Goal: Transaction & Acquisition: Purchase product/service

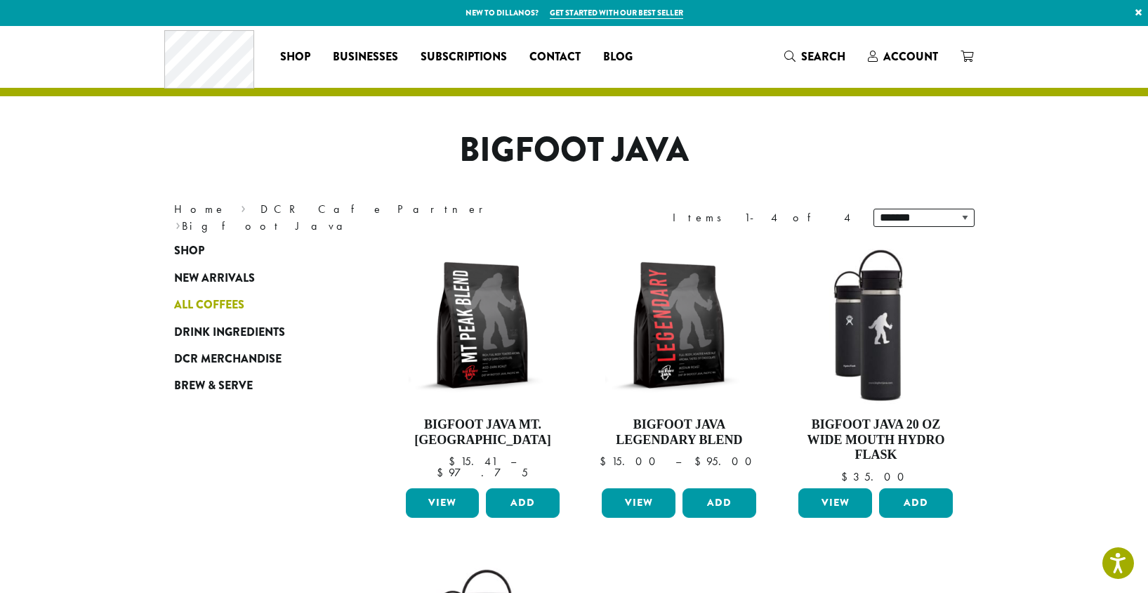
click at [231, 301] on span "All Coffees" at bounding box center [209, 305] width 70 height 18
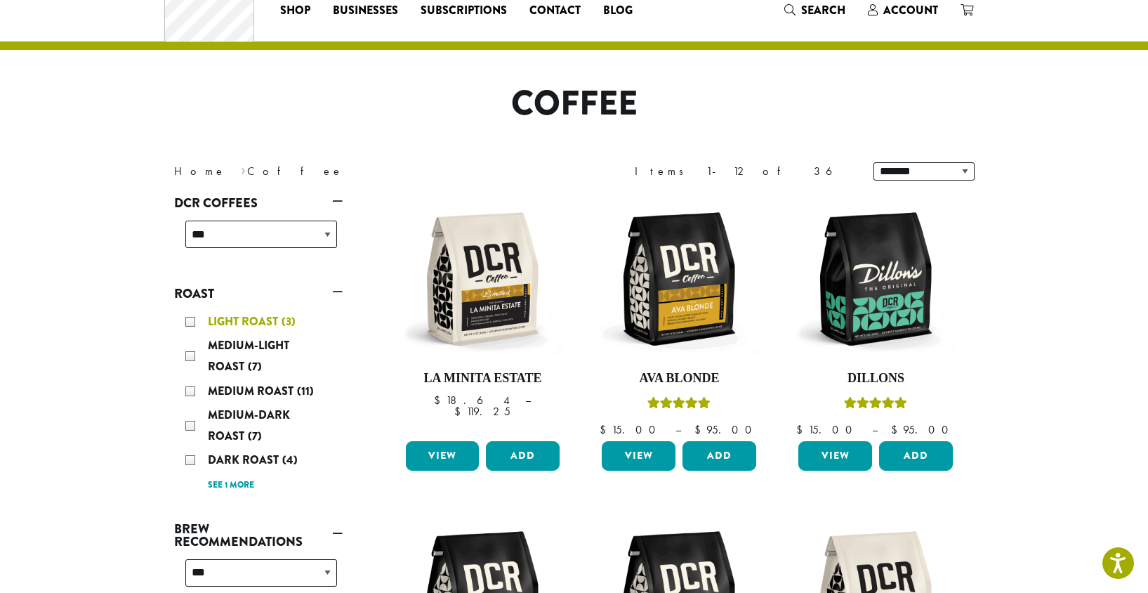
scroll to position [39, 0]
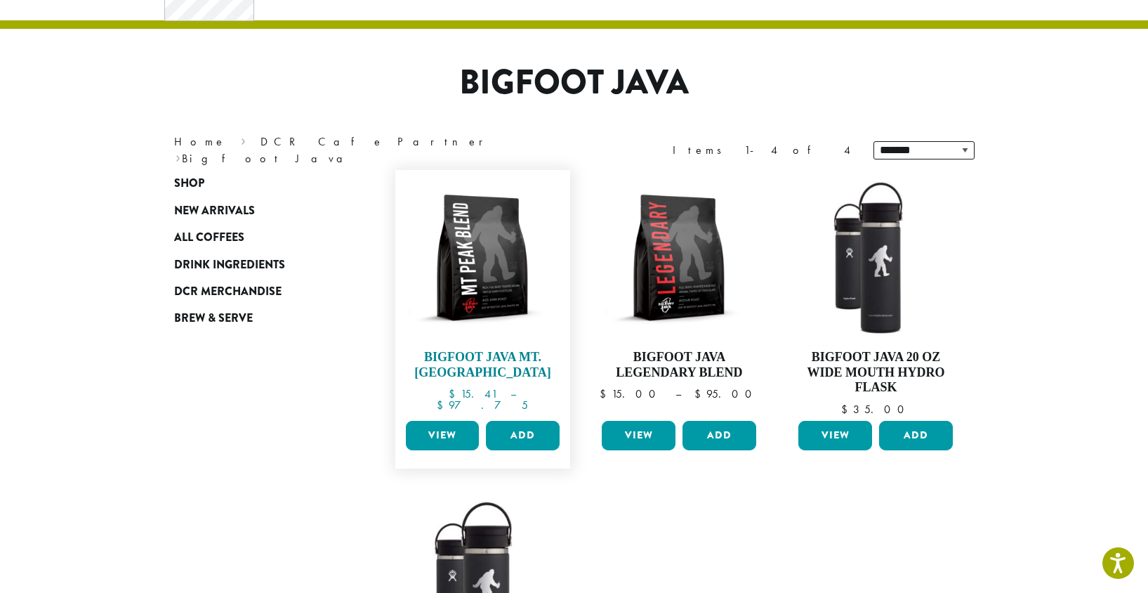
scroll to position [68, 0]
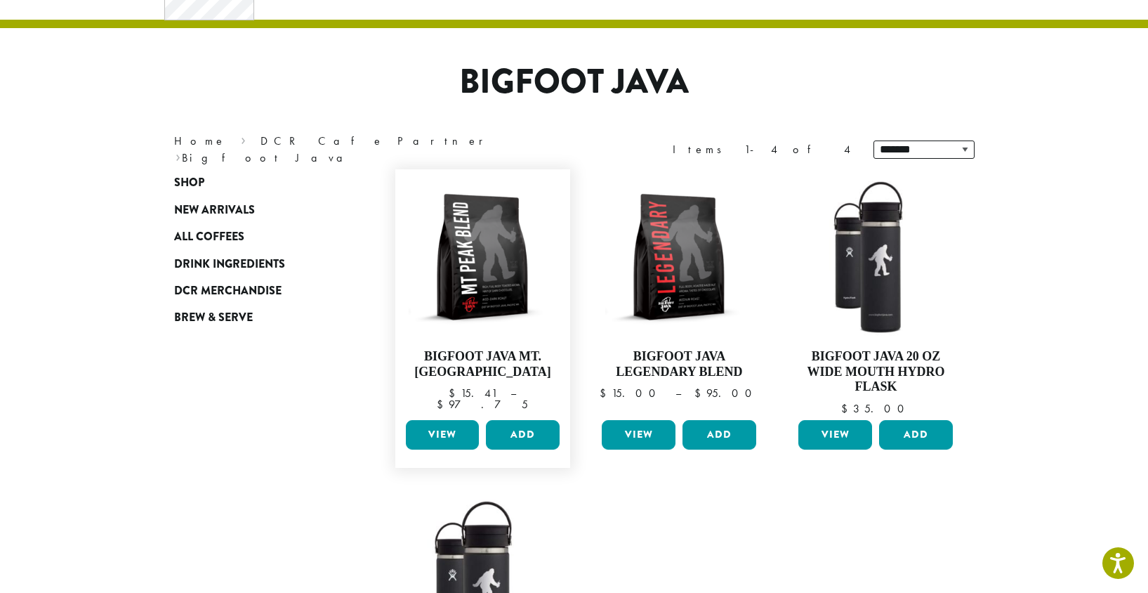
click at [451, 431] on link "View" at bounding box center [443, 434] width 74 height 29
click at [631, 430] on link "View" at bounding box center [639, 434] width 74 height 29
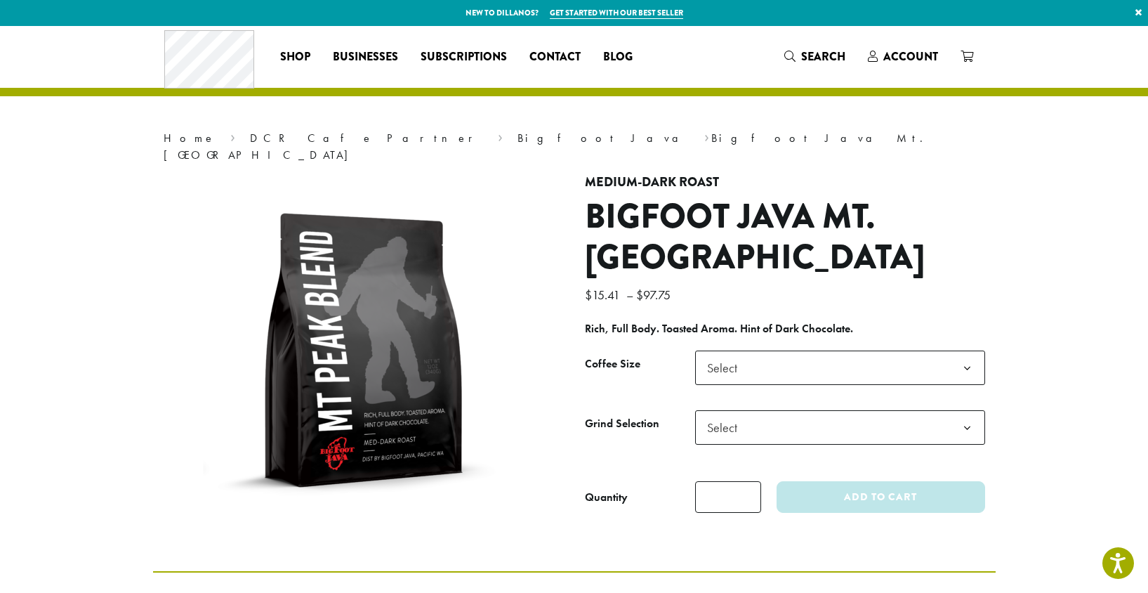
click at [848, 352] on span "Select" at bounding box center [840, 367] width 290 height 34
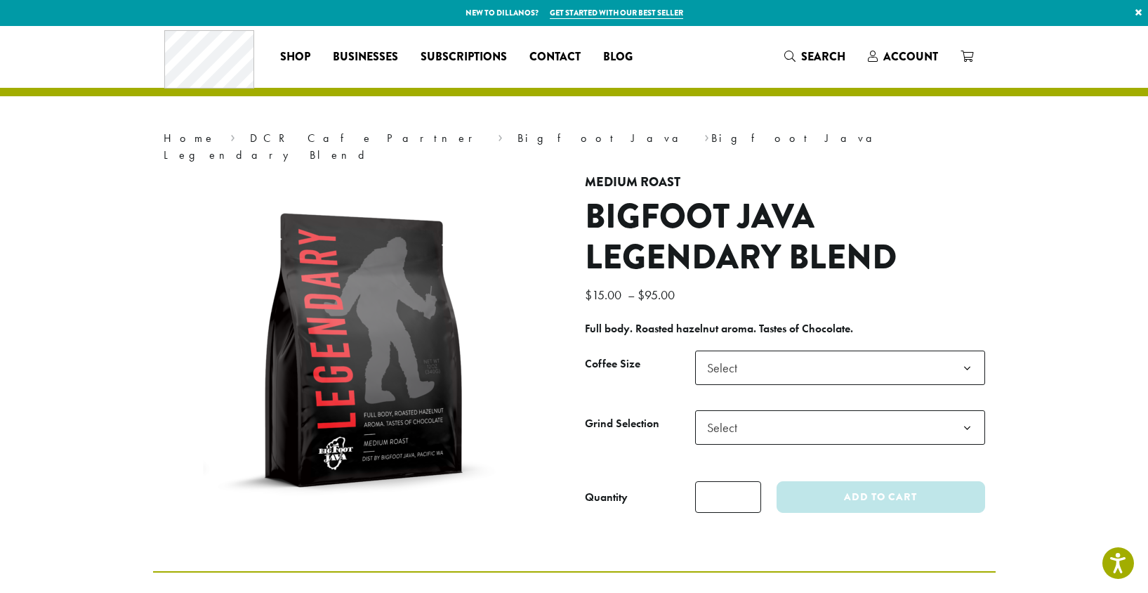
click at [765, 350] on span "Select" at bounding box center [840, 367] width 290 height 34
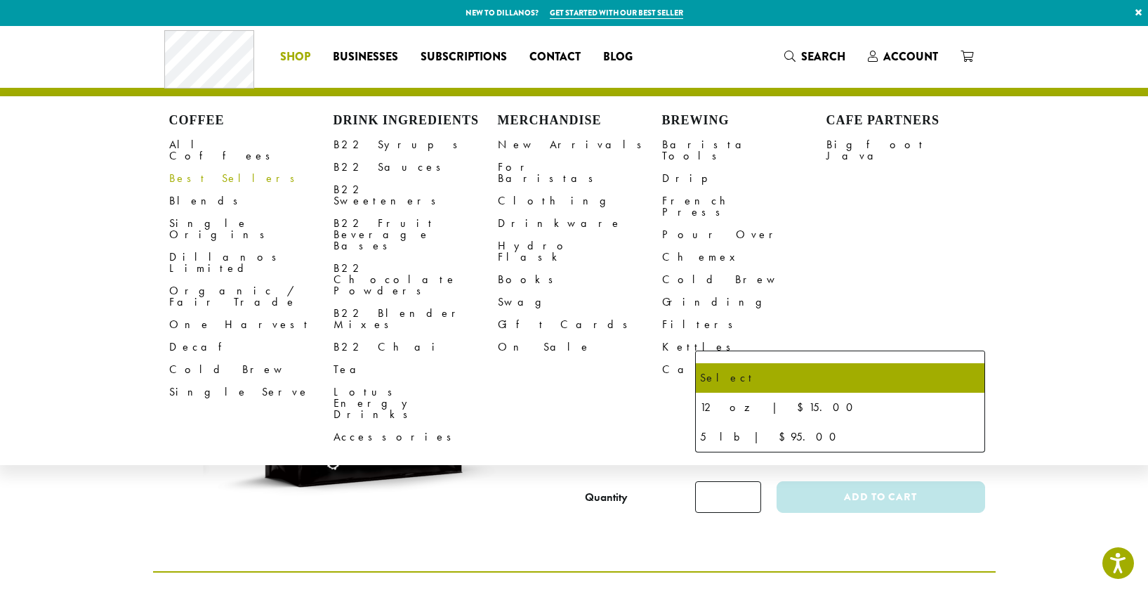
click at [207, 167] on link "Best Sellers" at bounding box center [251, 178] width 164 height 22
